Goal: Check status: Check status

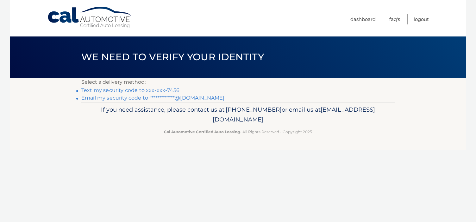
click at [166, 91] on link "Text my security code to xxx-xxx-7456" at bounding box center [130, 90] width 98 height 6
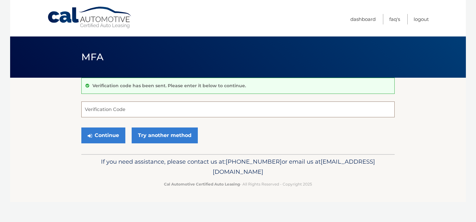
click at [159, 108] on input "Verification Code" at bounding box center [237, 109] width 313 height 16
type input "089053"
click at [110, 132] on button "Continue" at bounding box center [103, 135] width 44 height 16
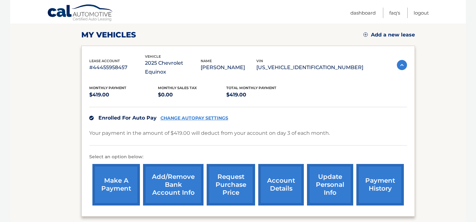
scroll to position [85, 0]
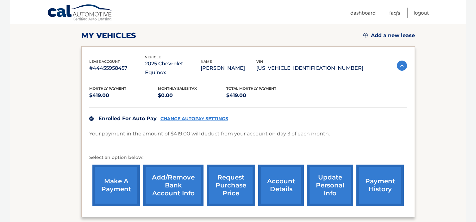
click at [375, 180] on link "payment history" at bounding box center [379, 184] width 47 height 41
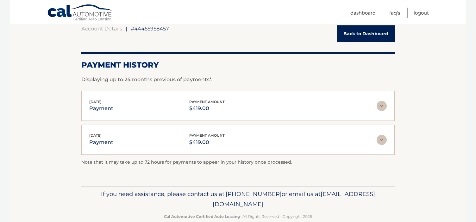
scroll to position [76, 0]
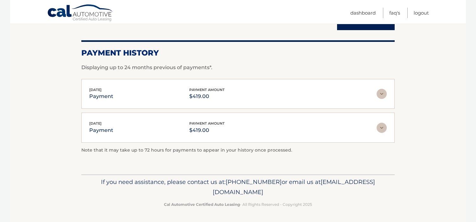
click at [379, 95] on img at bounding box center [382, 94] width 10 height 10
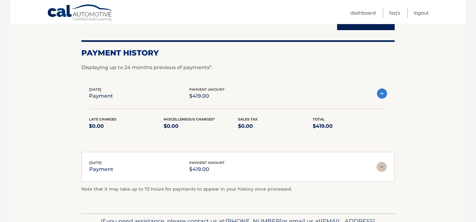
click at [380, 94] on img at bounding box center [382, 93] width 10 height 10
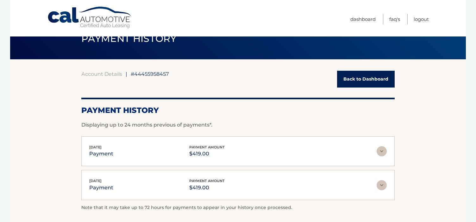
scroll to position [0, 0]
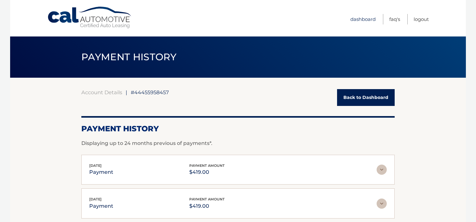
click at [359, 18] on link "Dashboard" at bounding box center [362, 19] width 25 height 10
